Goal: Task Accomplishment & Management: Use online tool/utility

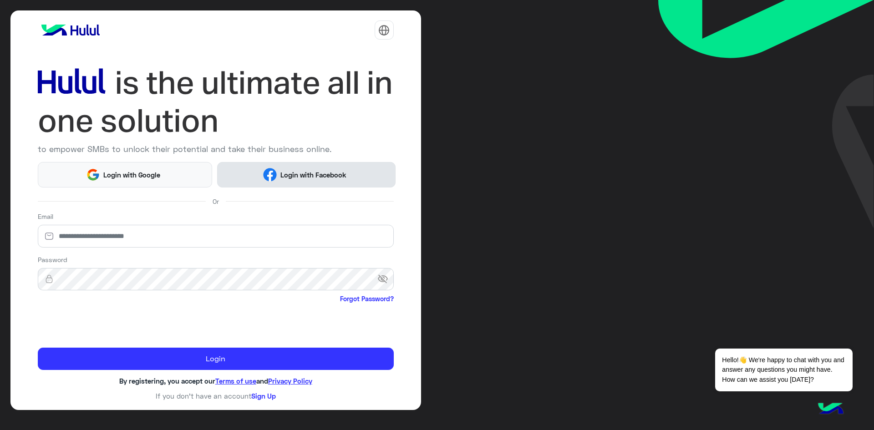
click at [298, 178] on span "Login with Facebook" at bounding box center [313, 175] width 73 height 10
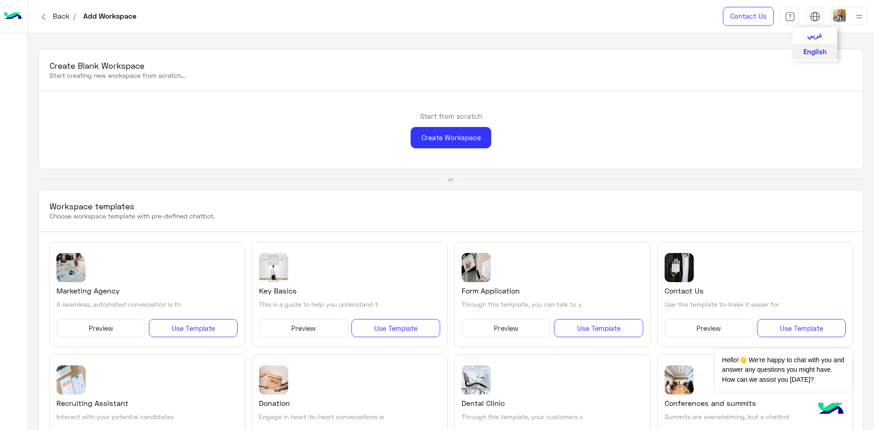
click at [816, 13] on img at bounding box center [815, 16] width 10 height 10
click at [816, 42] on button "عربي" at bounding box center [815, 34] width 45 height 15
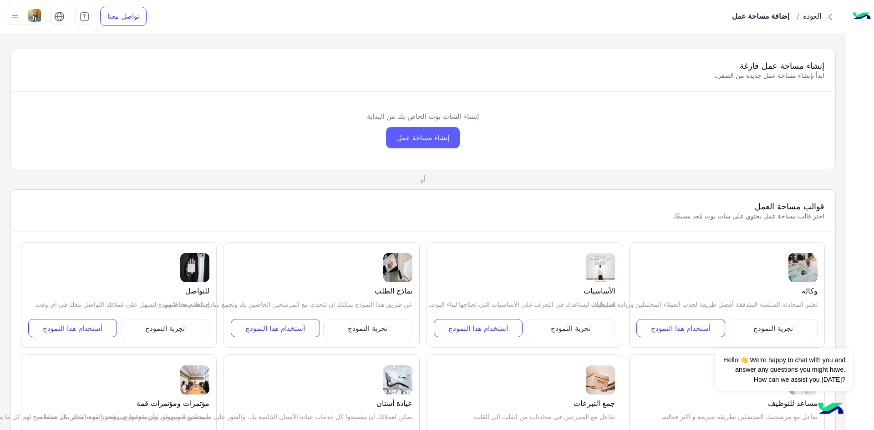
scroll to position [46, 0]
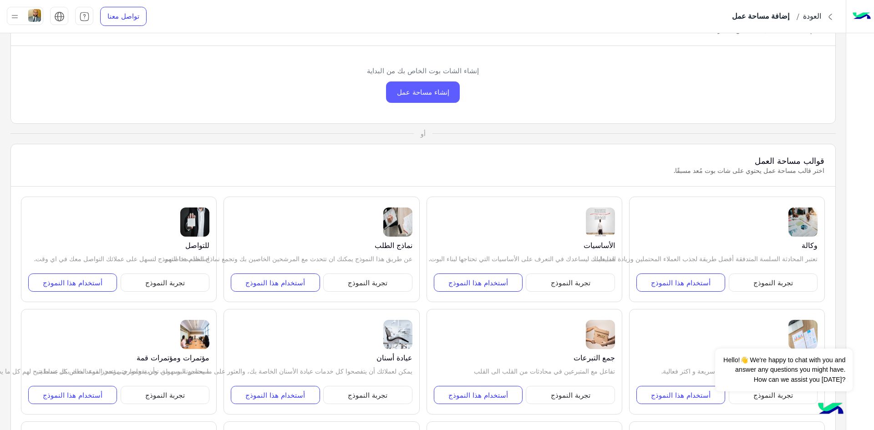
click at [427, 95] on div "إنشاء مساحة عمل" at bounding box center [423, 91] width 74 height 21
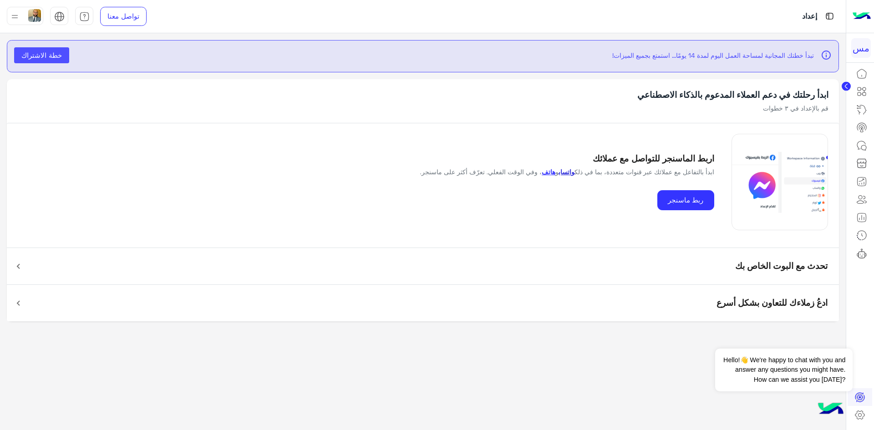
click at [575, 172] on link "واتساب" at bounding box center [567, 171] width 16 height 7
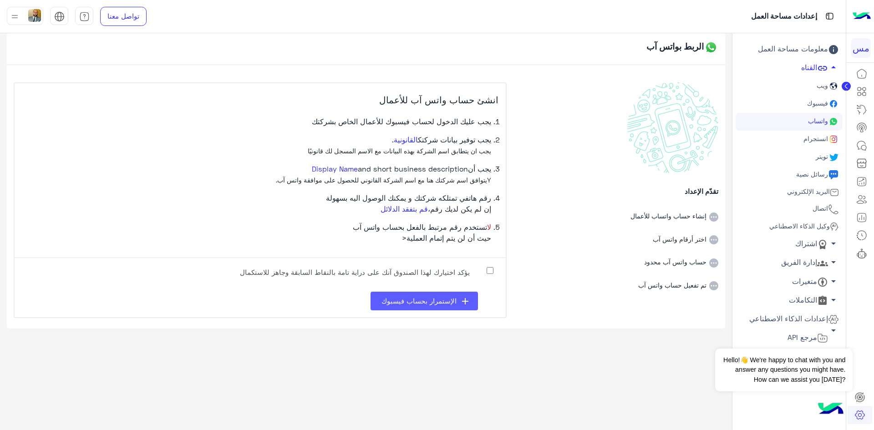
click at [461, 303] on icon "add" at bounding box center [465, 301] width 11 height 11
click at [18, 19] on img at bounding box center [14, 16] width 11 height 11
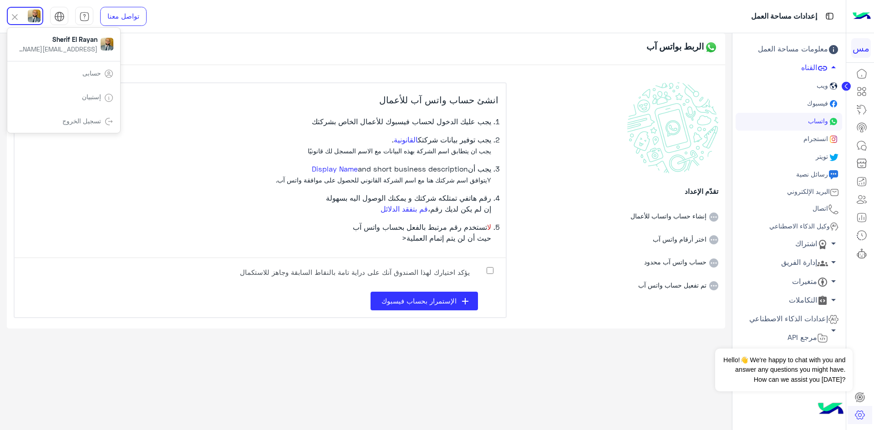
click at [66, 122] on link "تسجيل الخروج" at bounding box center [81, 121] width 39 height 8
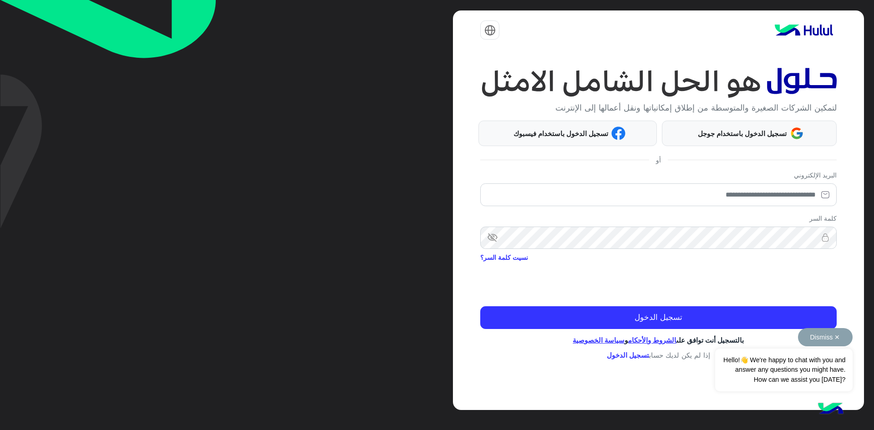
click at [843, 341] on button "Dismiss ✕" at bounding box center [825, 337] width 55 height 18
